Goal: Complete application form

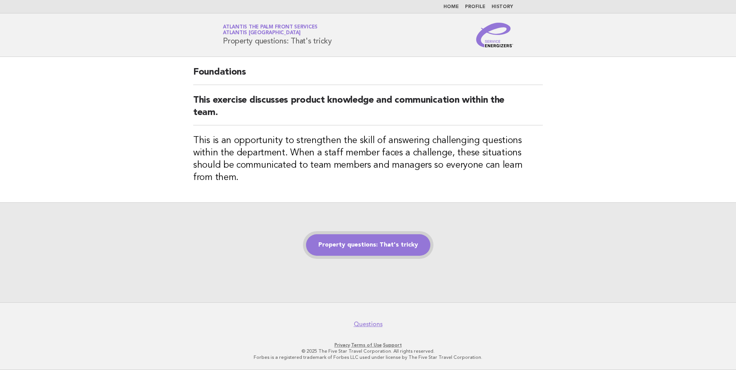
click at [384, 238] on link "Property questions: That's tricky" at bounding box center [368, 245] width 124 height 22
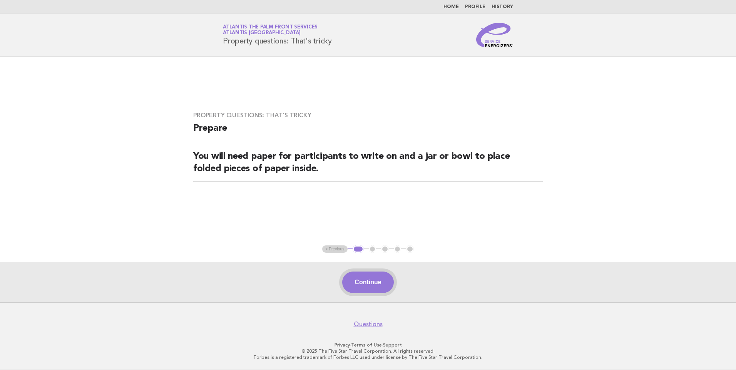
click at [367, 291] on button "Continue" at bounding box center [367, 283] width 51 height 22
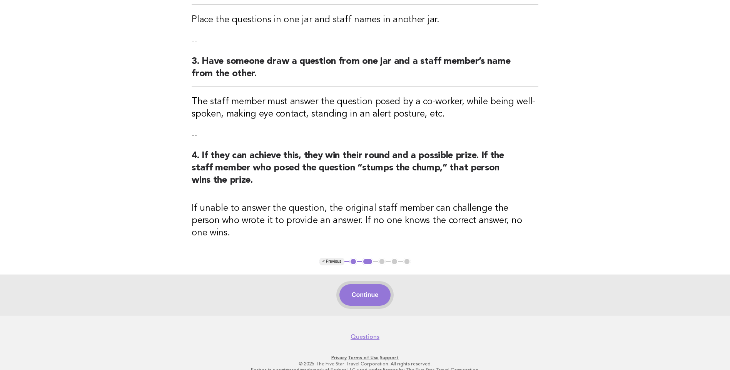
click at [362, 285] on button "Continue" at bounding box center [365, 296] width 51 height 22
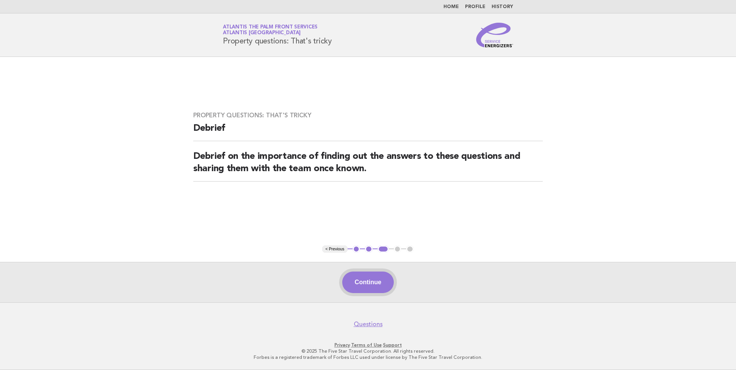
click at [364, 274] on button "Continue" at bounding box center [367, 283] width 51 height 22
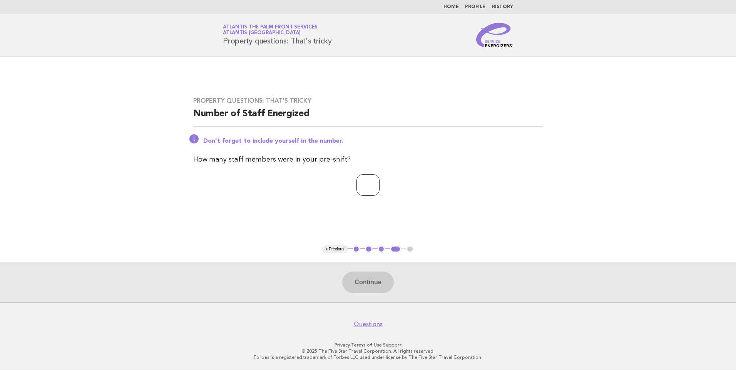
click at [367, 185] on input "number" at bounding box center [368, 185] width 23 height 22
type input "*"
click at [370, 281] on button "Continue" at bounding box center [367, 283] width 51 height 22
